Goal: Use online tool/utility: Utilize a website feature to perform a specific function

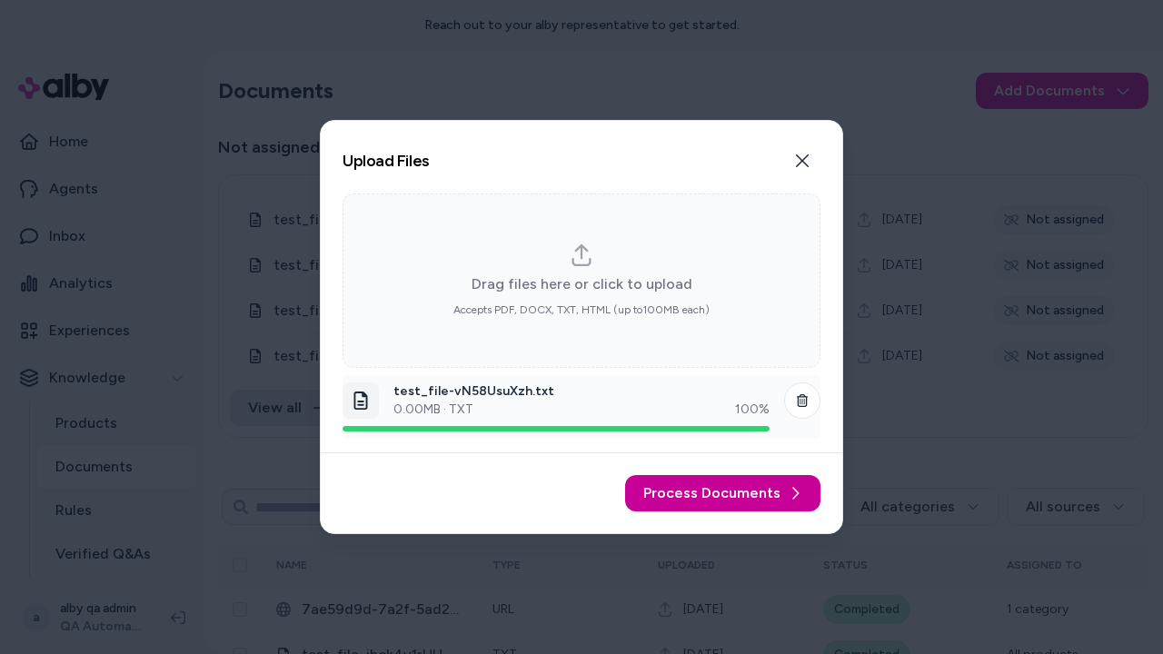
click at [725, 493] on span "Process Documents" at bounding box center [711, 493] width 137 height 22
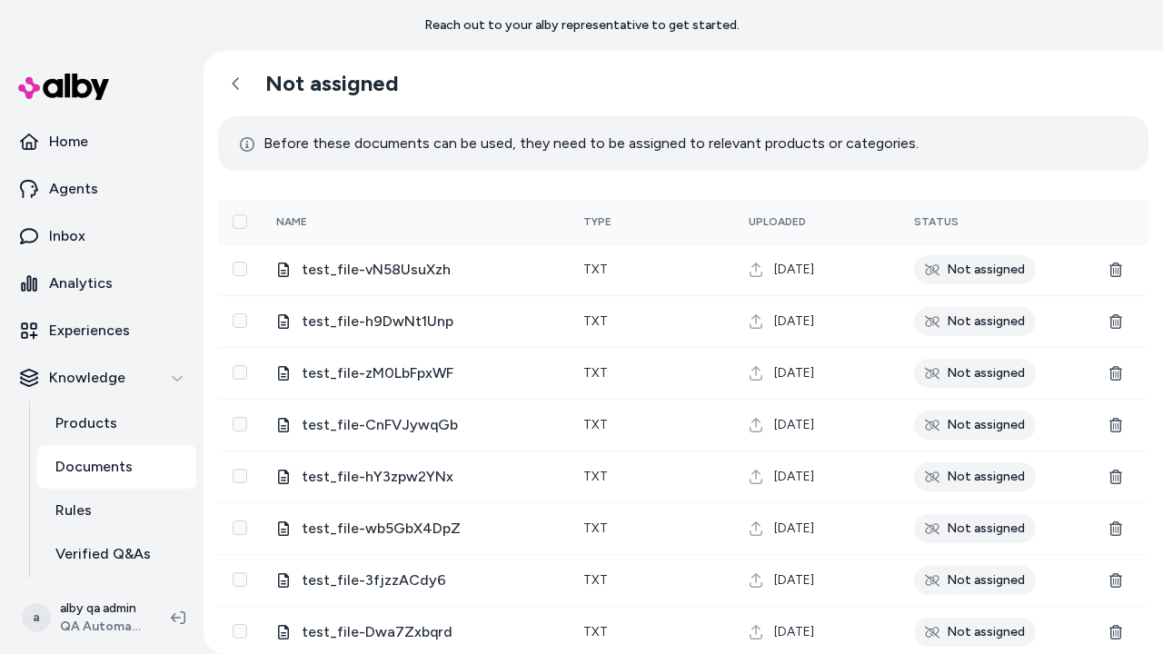
click at [1116, 269] on icon at bounding box center [1115, 270] width 13 height 15
